Goal: Information Seeking & Learning: Learn about a topic

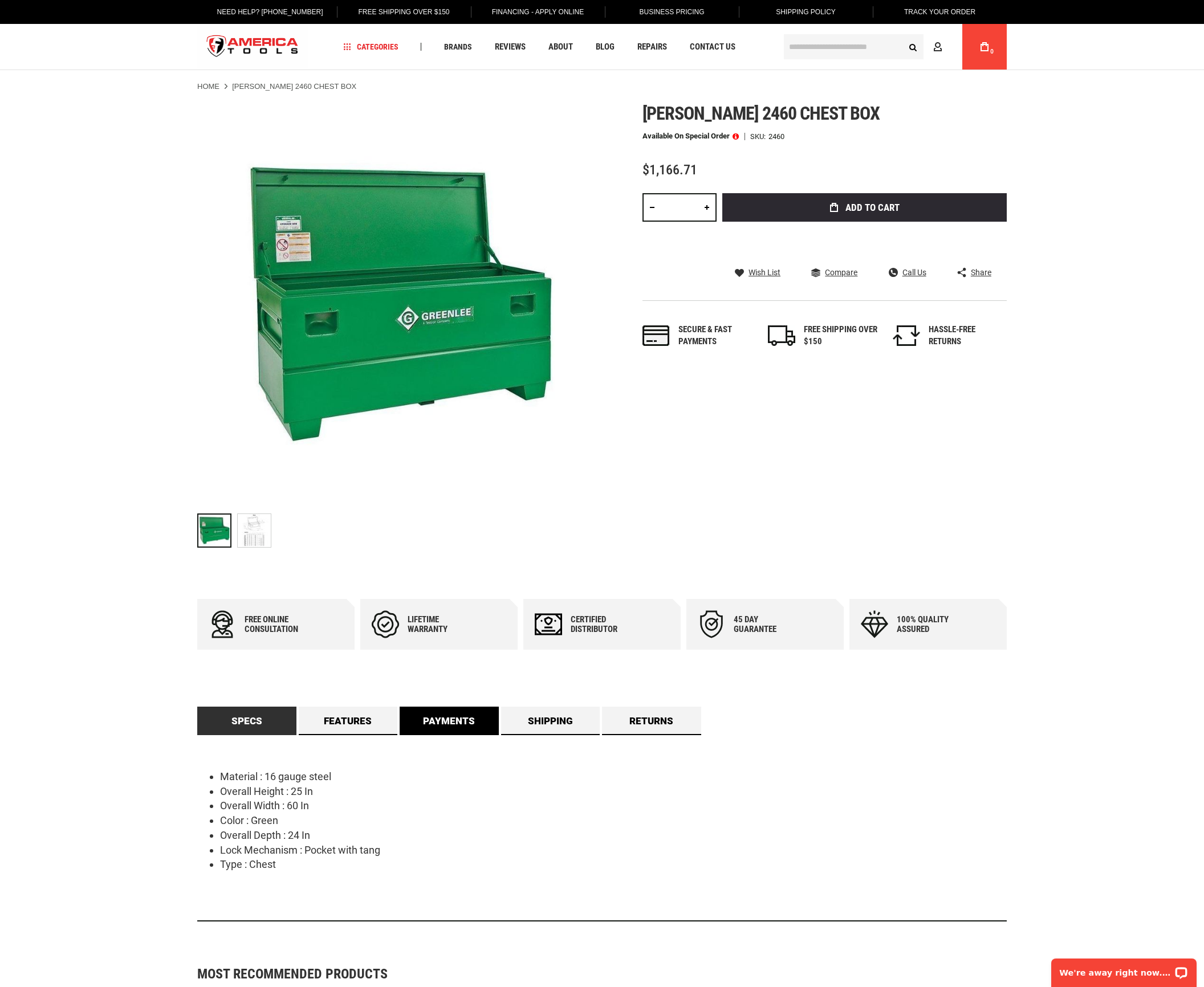
click at [435, 721] on link "Payments" at bounding box center [449, 721] width 99 height 29
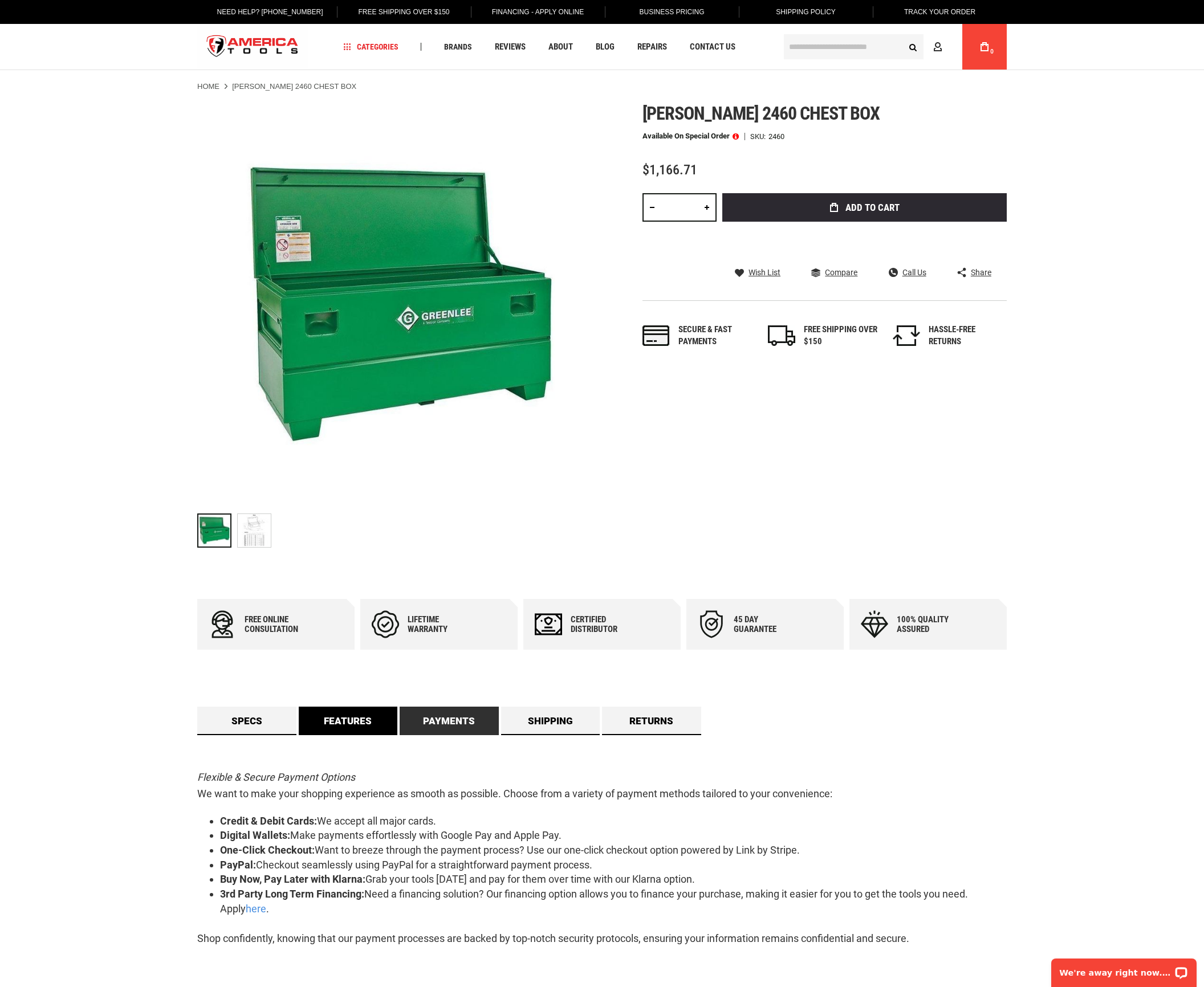
click at [342, 724] on link "Features" at bounding box center [348, 721] width 99 height 29
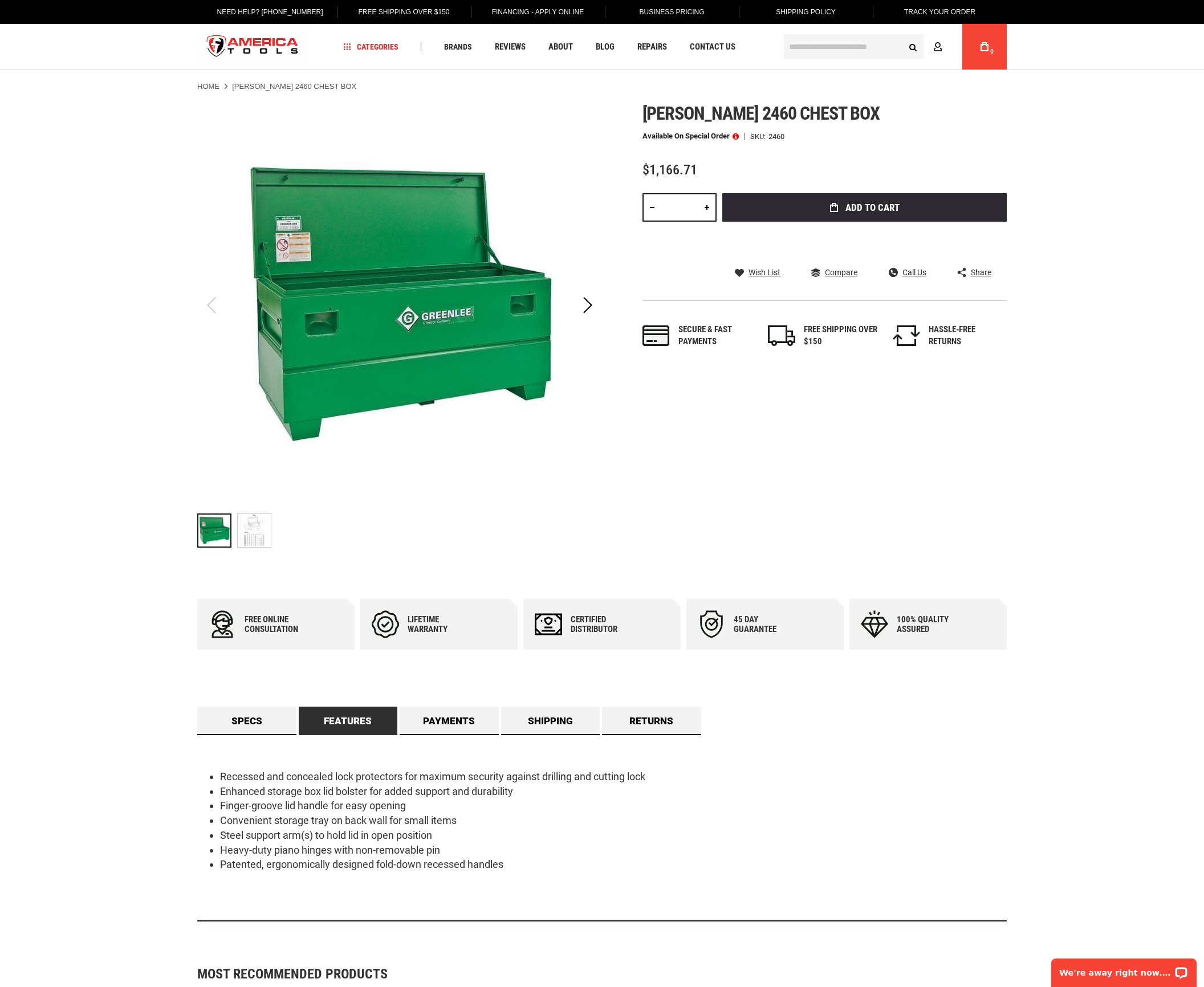
click at [254, 538] on img "GREENLEE 2460 CHEST BOX" at bounding box center [254, 530] width 33 height 33
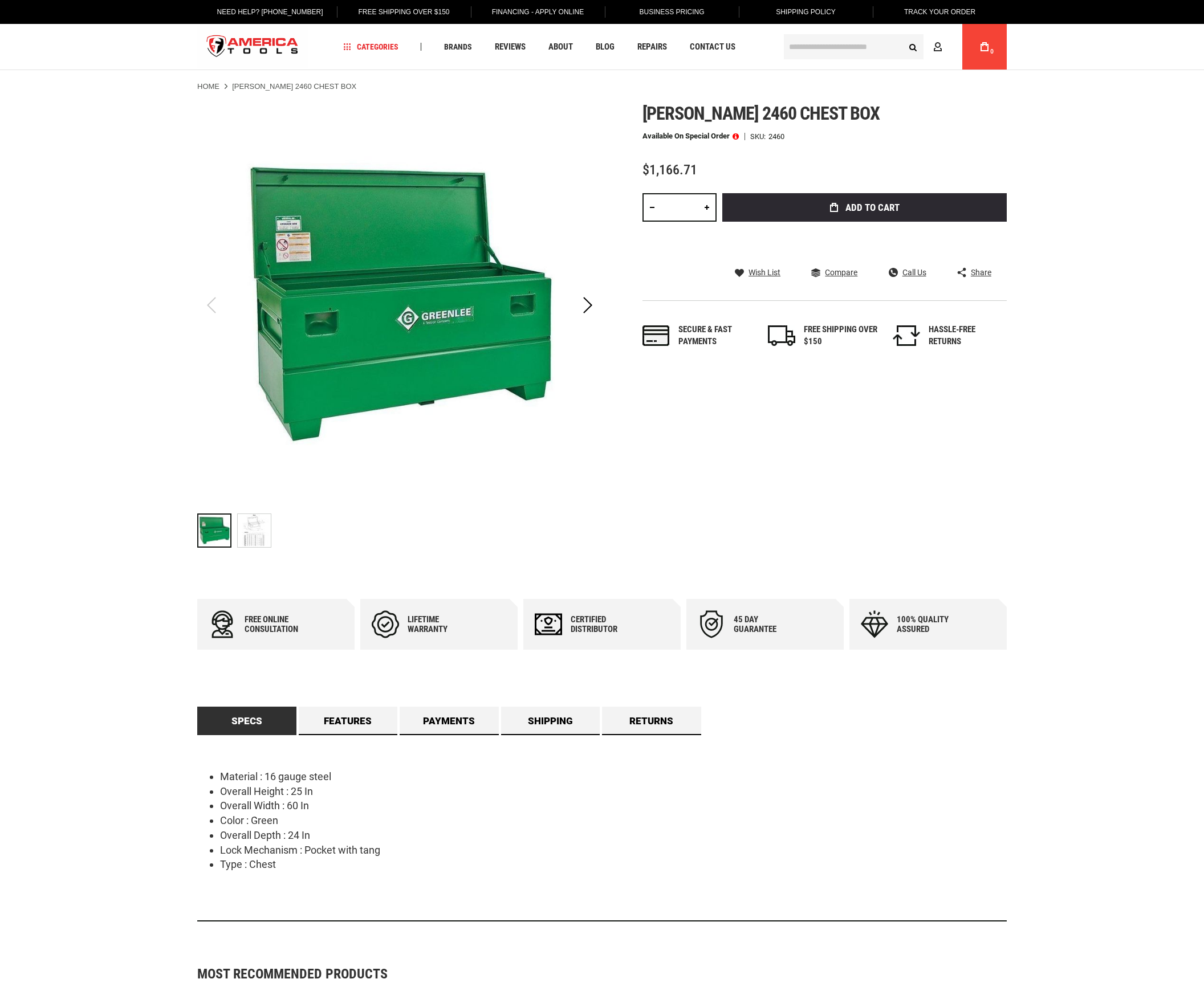
click at [253, 529] on img "GREENLEE 2460 CHEST BOX" at bounding box center [254, 530] width 33 height 33
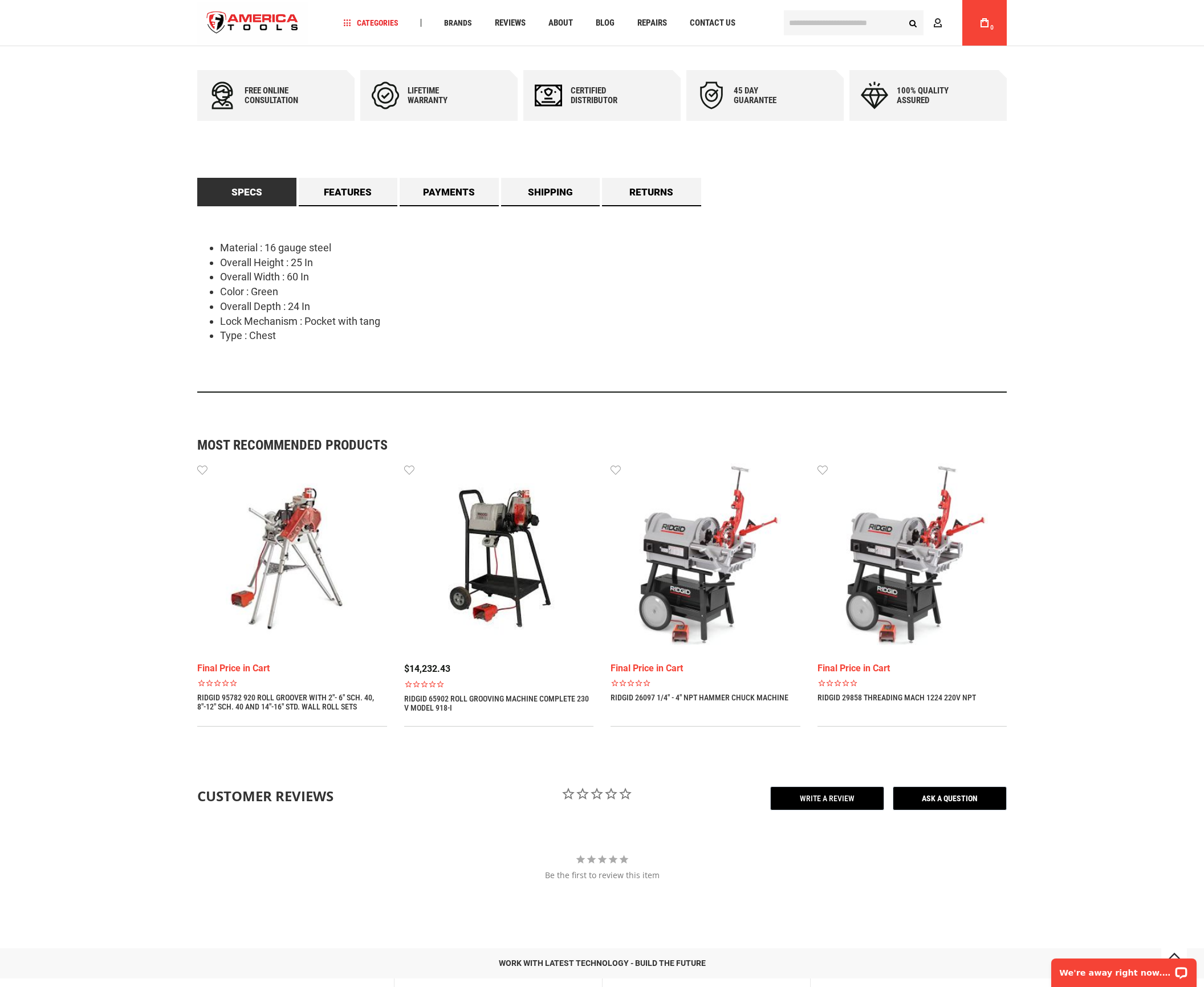
scroll to position [797, 0]
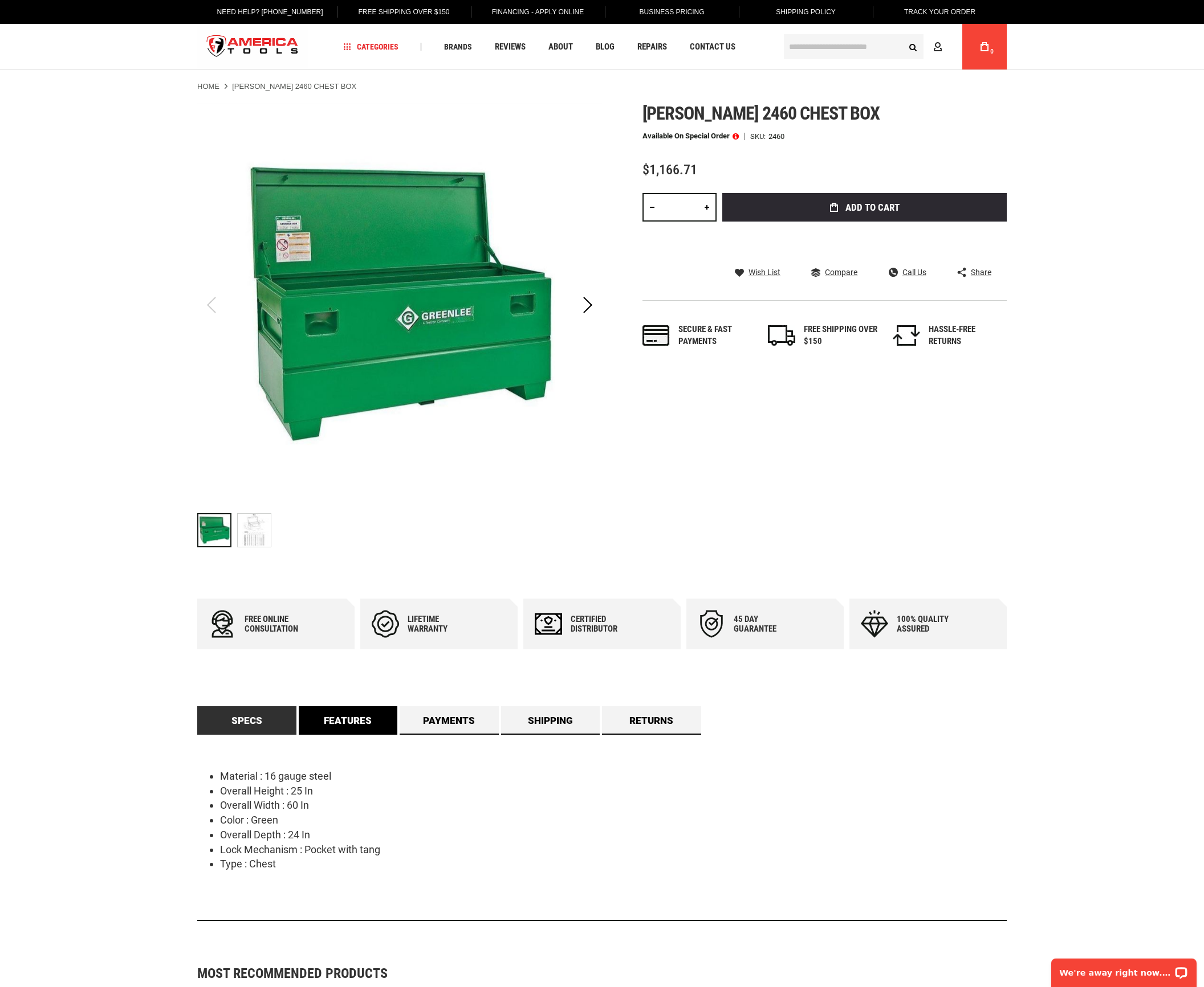
click at [367, 721] on link "Features" at bounding box center [348, 721] width 99 height 29
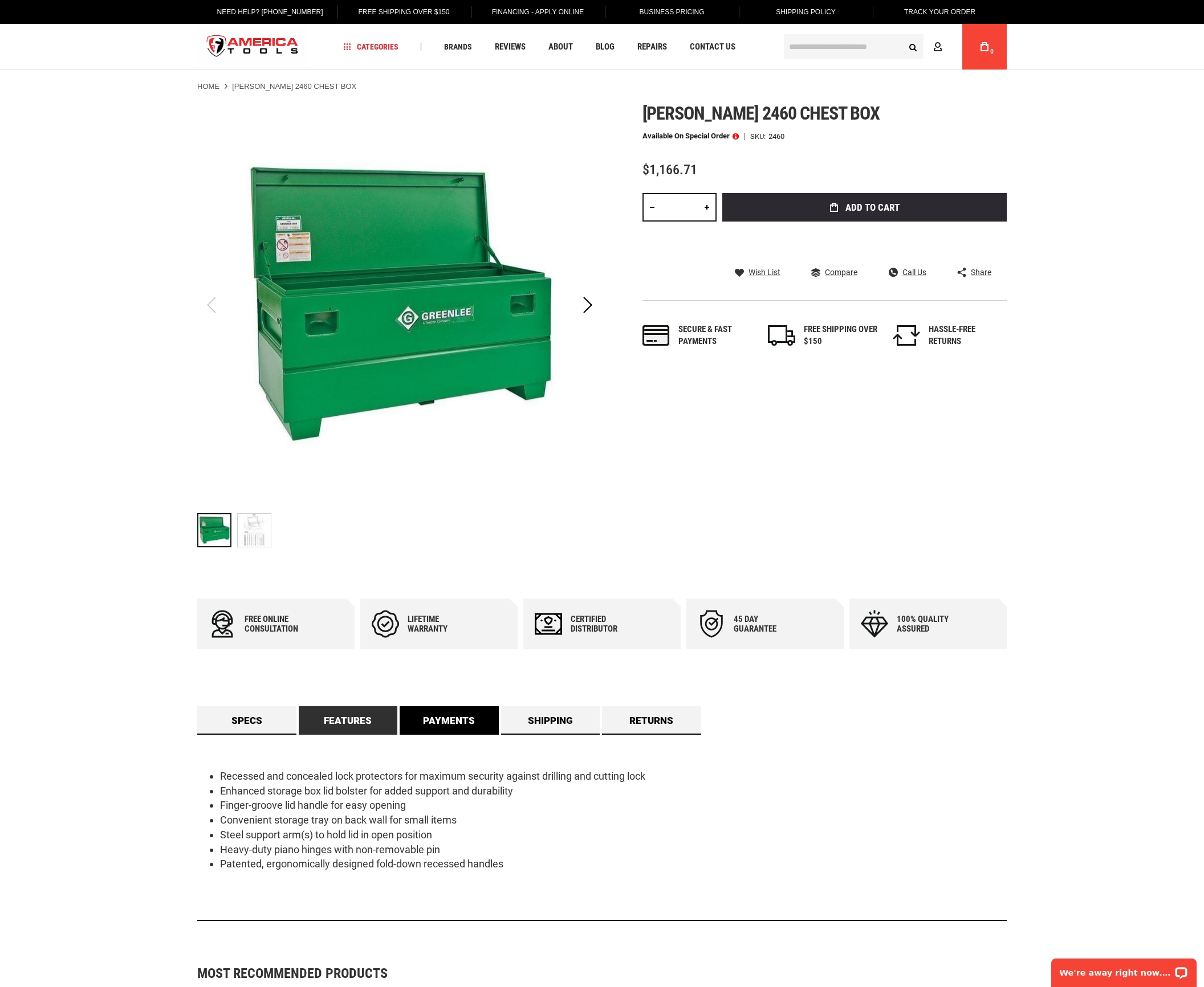
click at [470, 720] on link "Payments" at bounding box center [449, 721] width 99 height 29
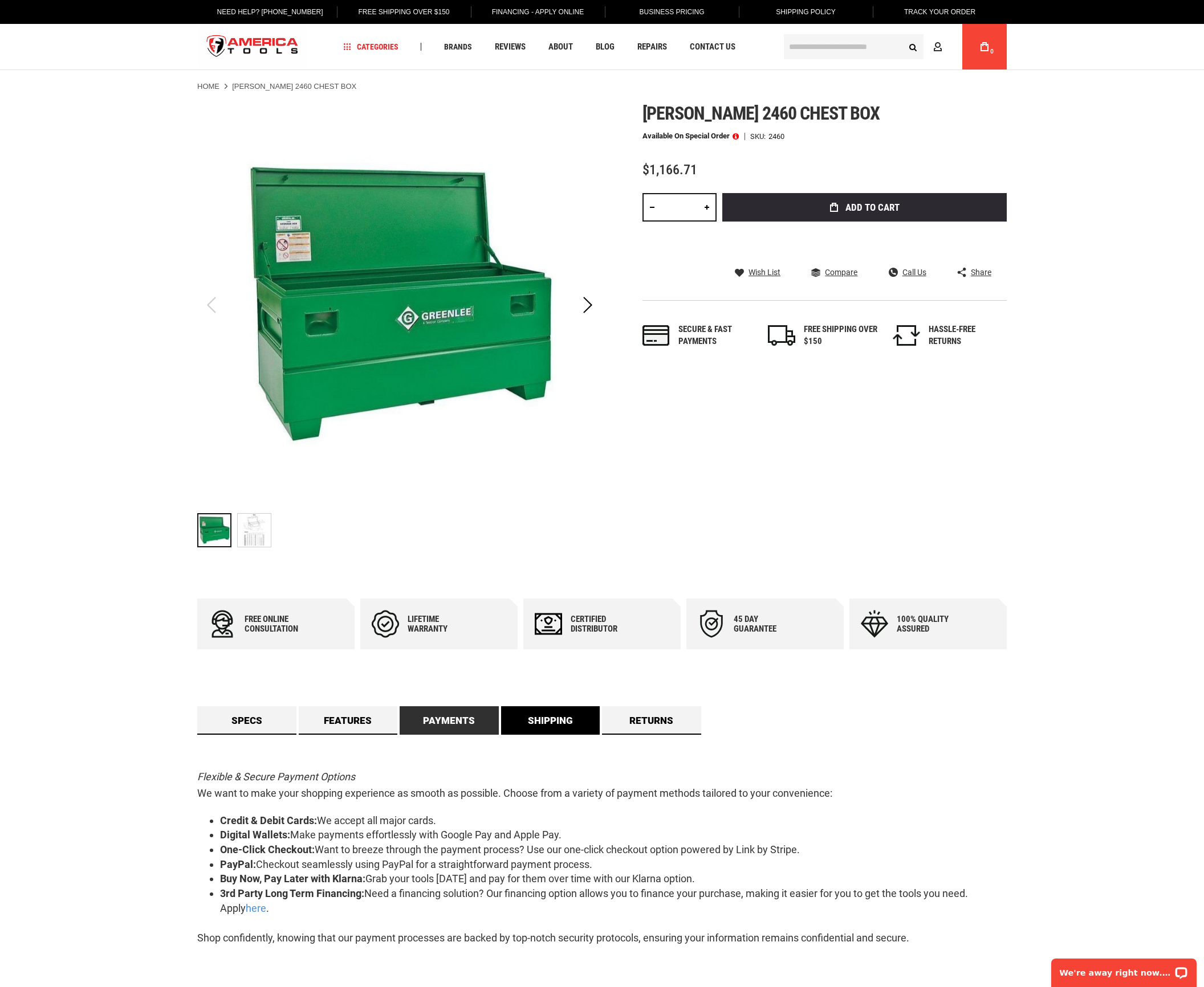
click at [553, 725] on link "Shipping" at bounding box center [550, 721] width 99 height 29
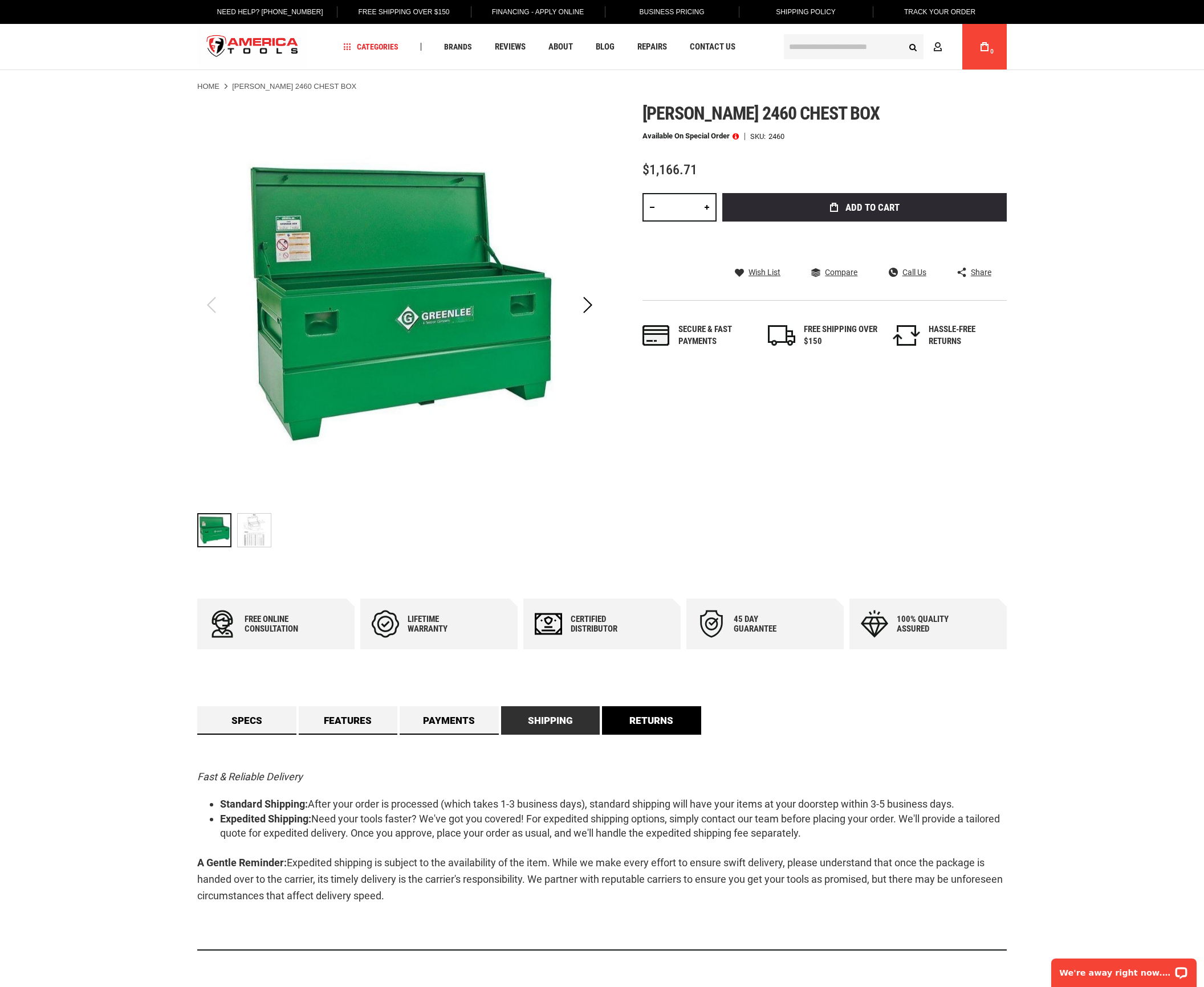
click at [655, 727] on link "Returns" at bounding box center [651, 721] width 99 height 29
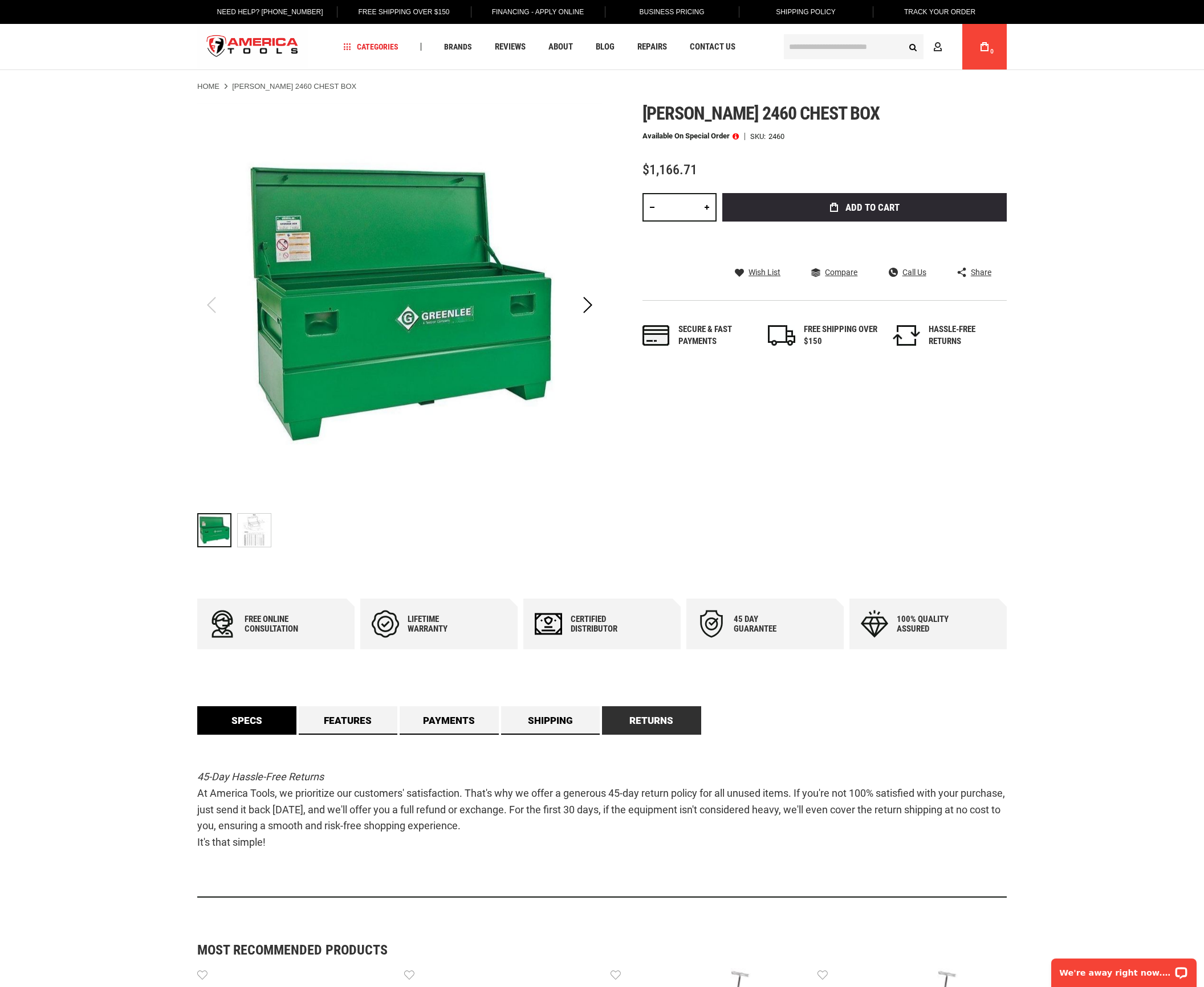
click at [227, 729] on link "Specs" at bounding box center [246, 721] width 99 height 29
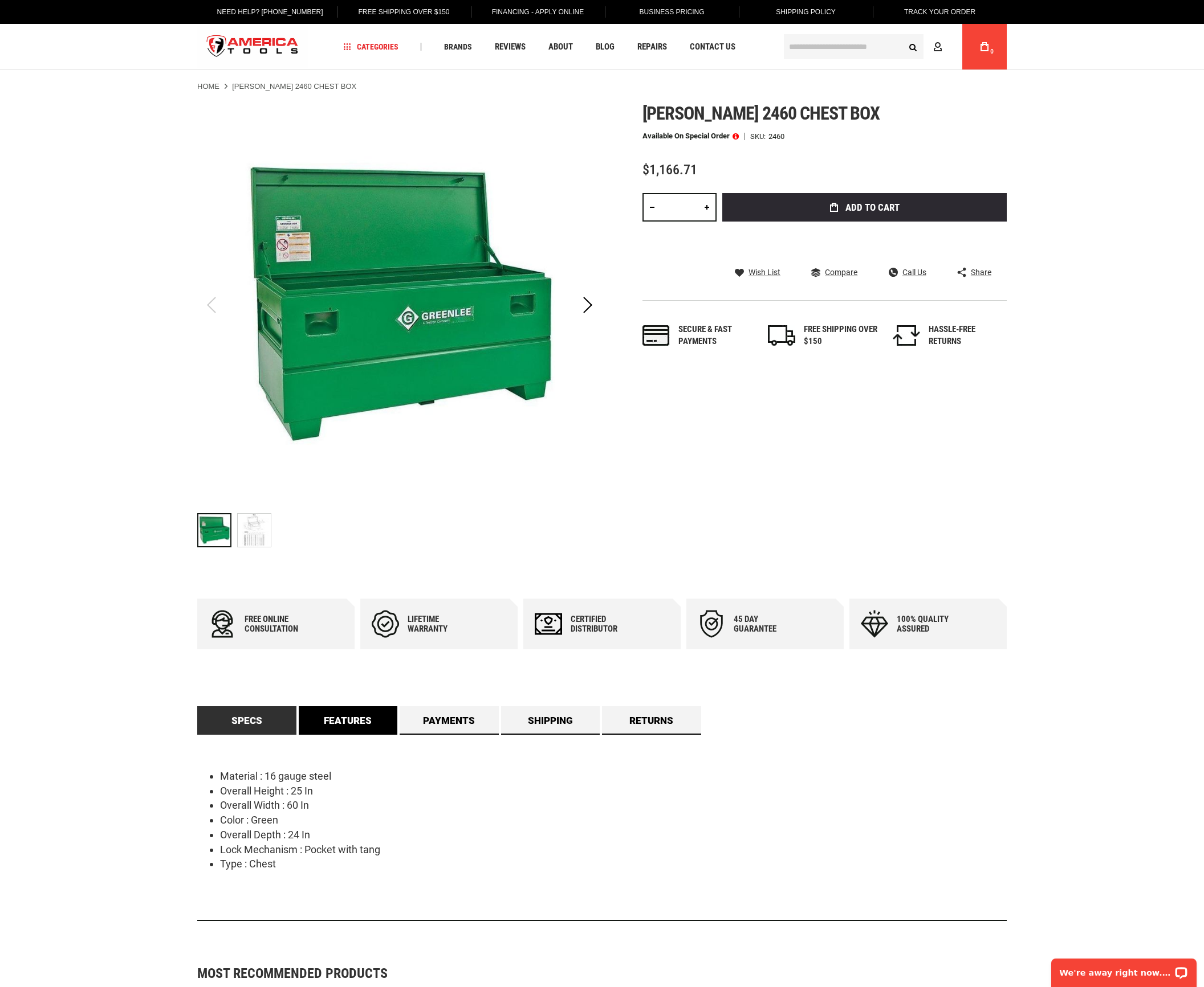
click at [365, 728] on link "Features" at bounding box center [348, 721] width 99 height 29
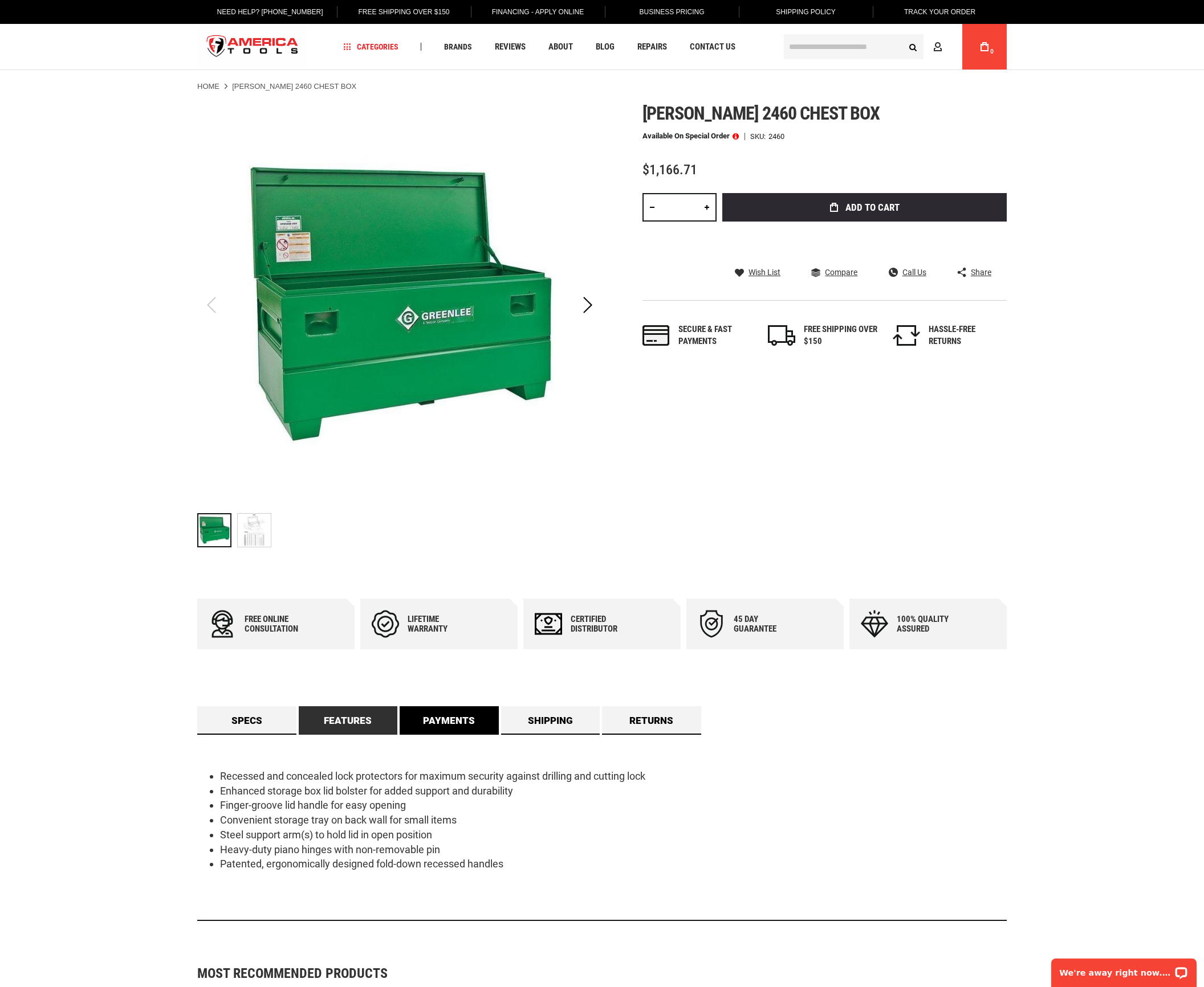
click at [447, 727] on link "Payments" at bounding box center [449, 721] width 99 height 29
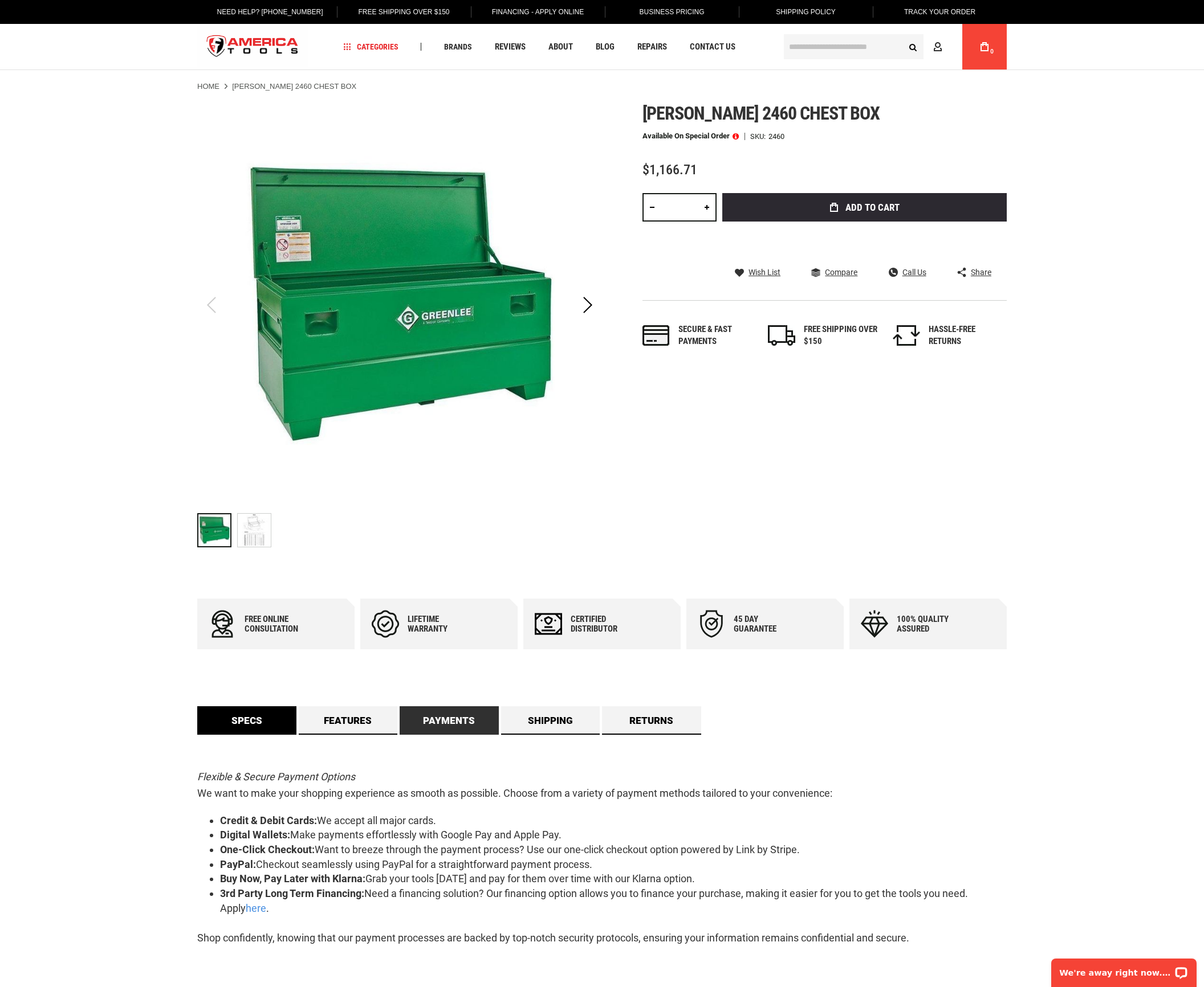
click at [253, 729] on link "Specs" at bounding box center [246, 721] width 99 height 29
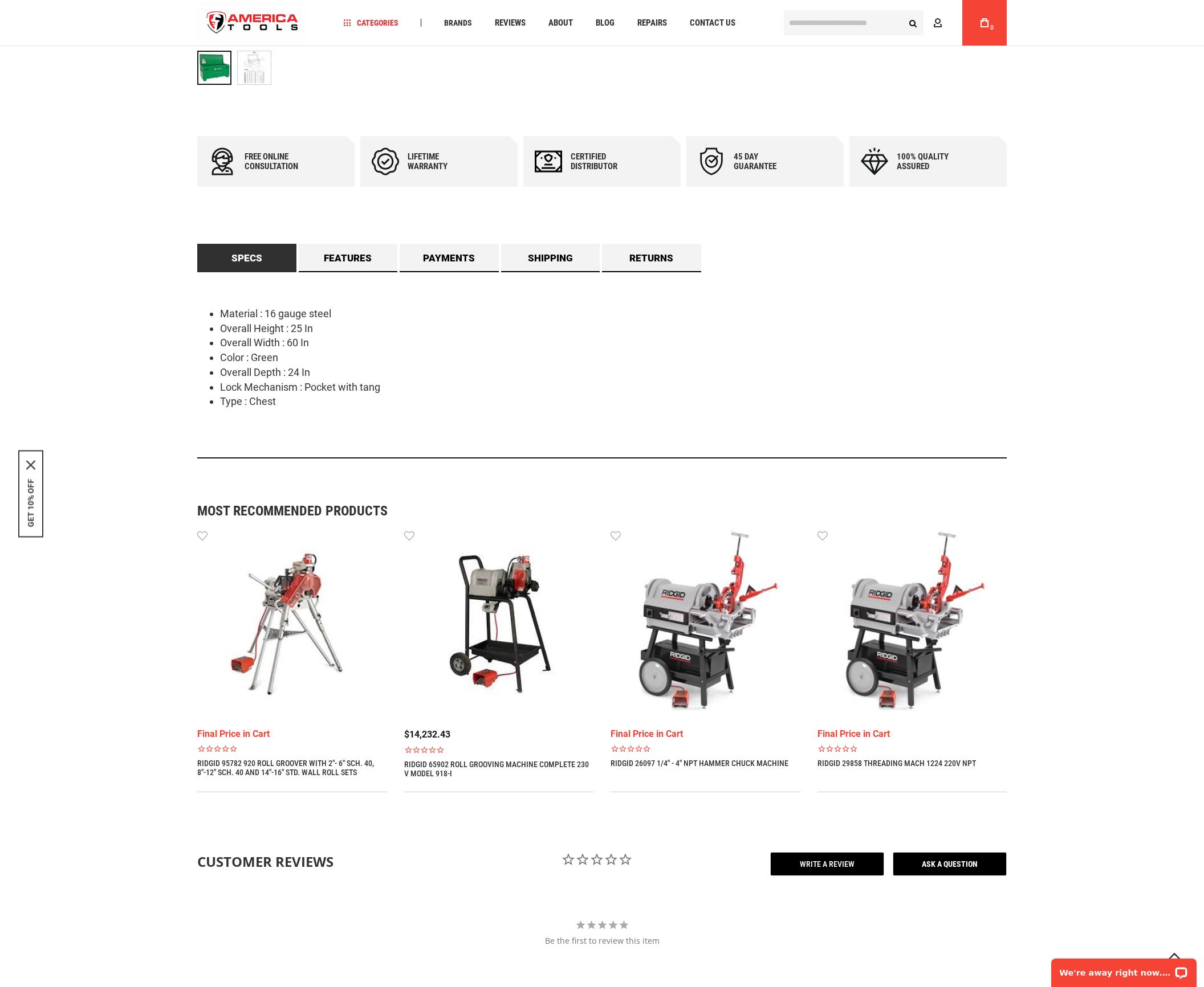
scroll to position [404, 0]
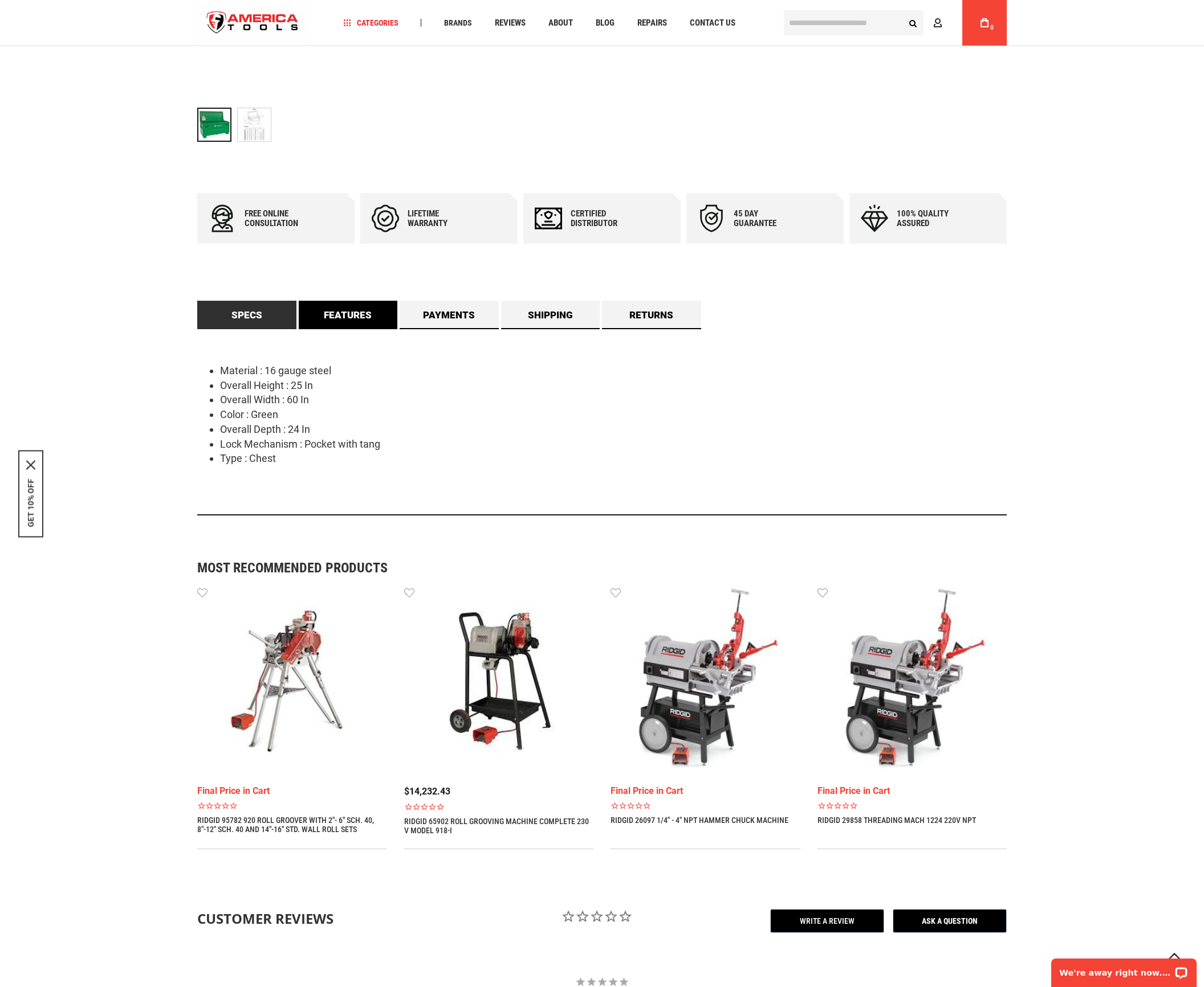
click at [357, 316] on link "Features" at bounding box center [348, 316] width 99 height 29
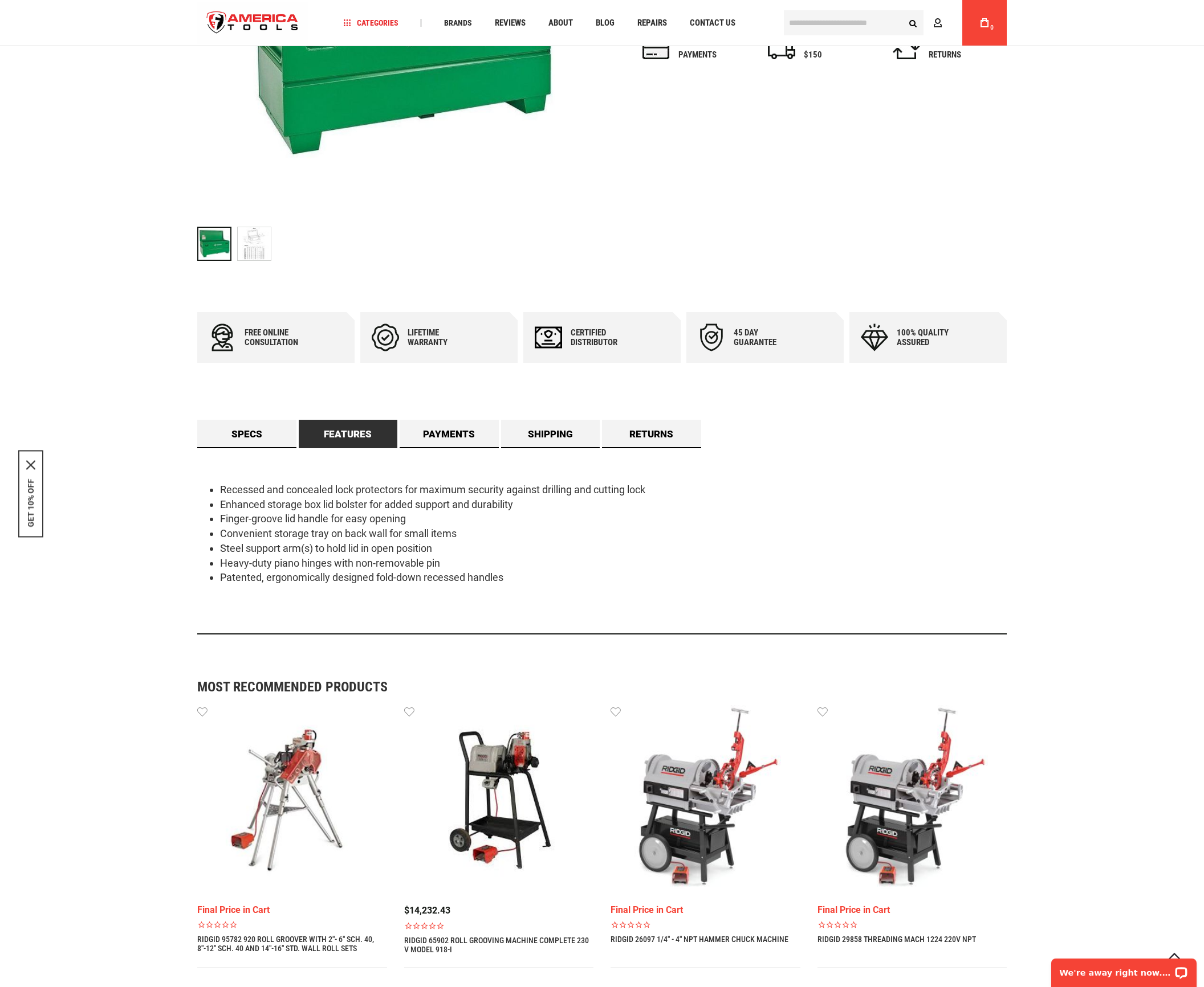
scroll to position [0, 0]
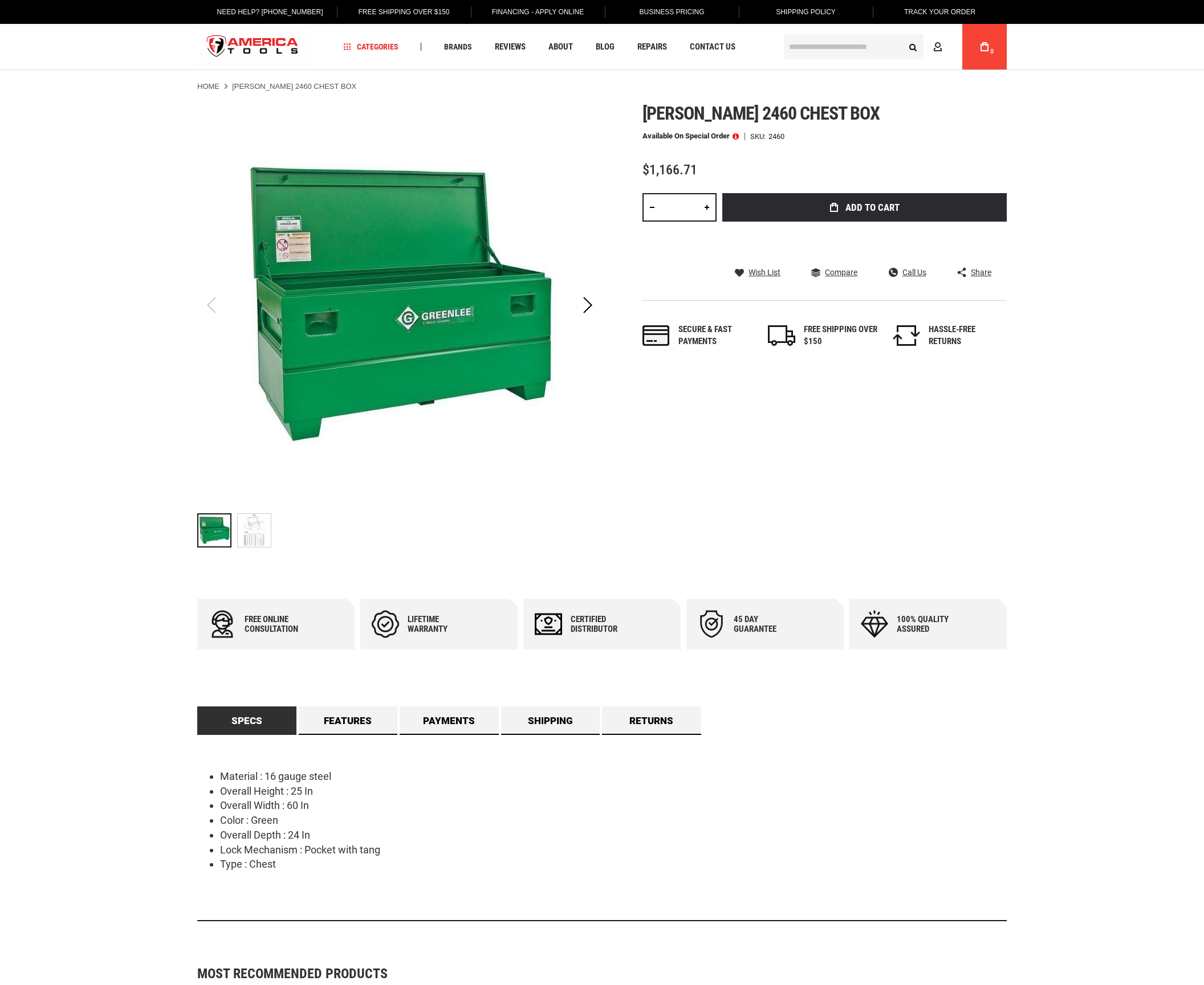
click at [252, 541] on img "GREENLEE 2460 CHEST BOX" at bounding box center [254, 530] width 33 height 33
